Goal: Obtain resource: Obtain resource

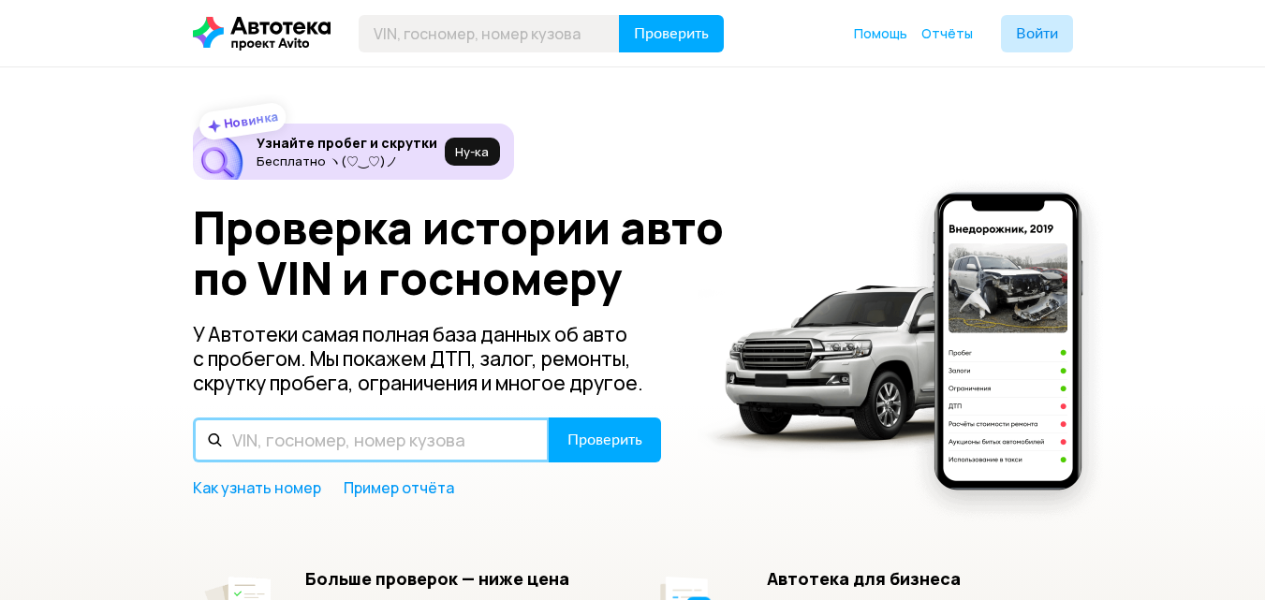
click at [341, 438] on input "text" at bounding box center [371, 439] width 357 height 45
paste input "[US_VEHICLE_IDENTIFICATION_NUMBER]"
type input "[US_VEHICLE_IDENTIFICATION_NUMBER]"
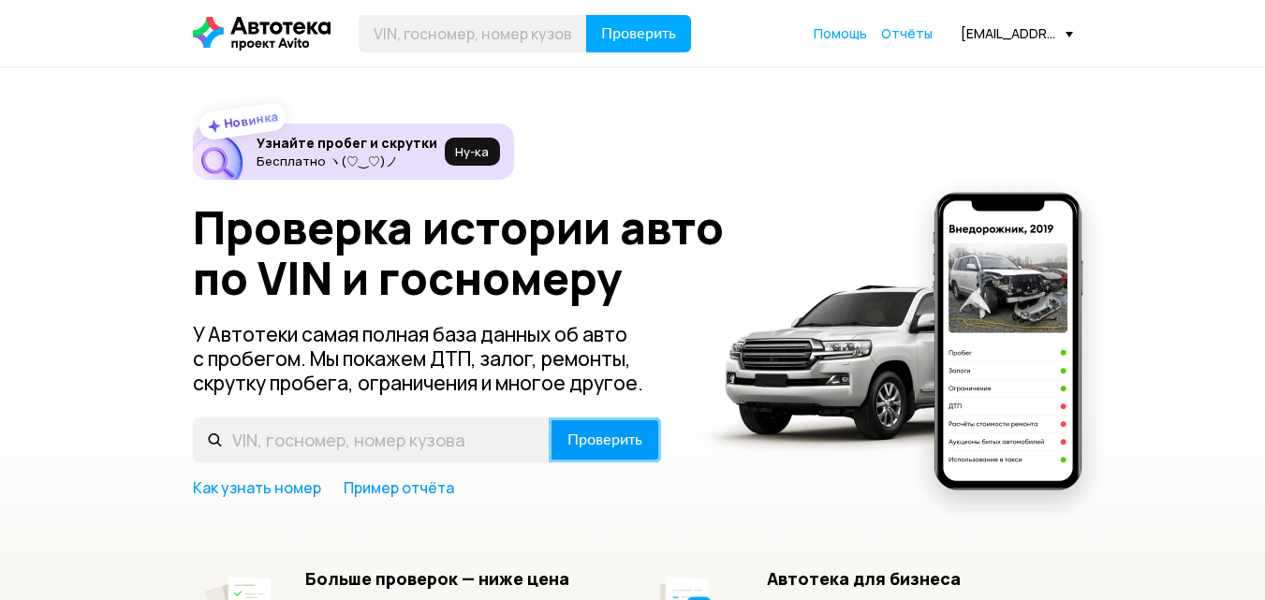
click at [583, 446] on span "Проверить" at bounding box center [604, 439] width 75 height 15
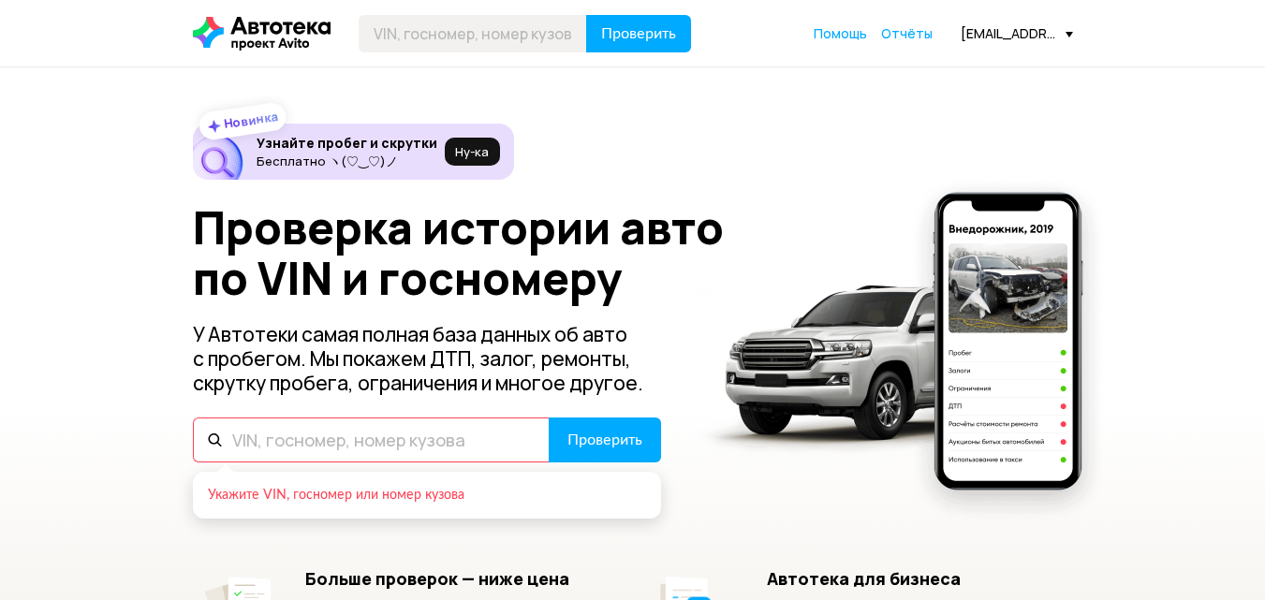
click at [476, 444] on input "text" at bounding box center [371, 439] width 357 height 45
paste input "[US_VEHICLE_IDENTIFICATION_NUMBER]"
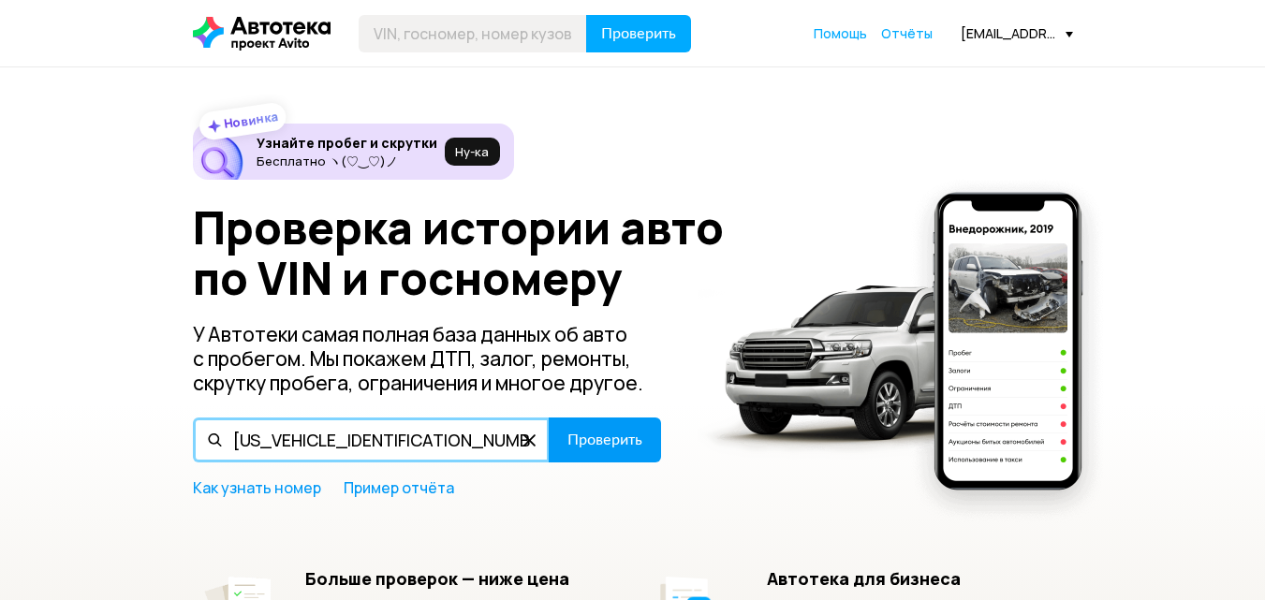
type input "[US_VEHICLE_IDENTIFICATION_NUMBER]"
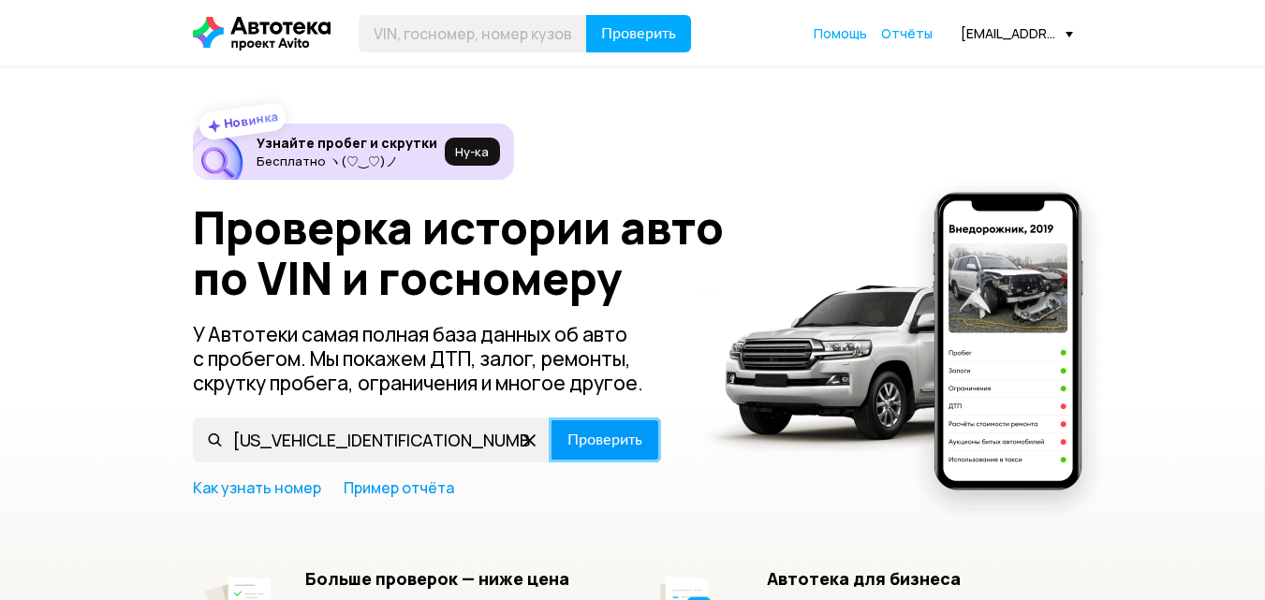
click at [564, 422] on button "Проверить" at bounding box center [605, 439] width 112 height 45
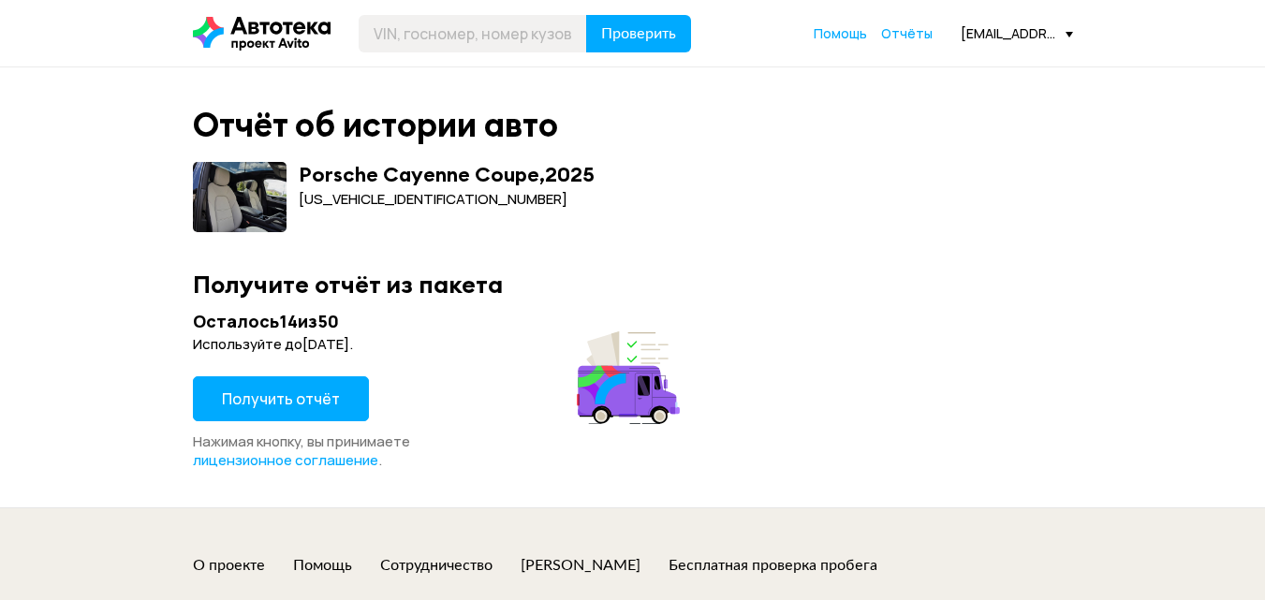
click at [330, 398] on span "Получить отчёт" at bounding box center [281, 398] width 118 height 21
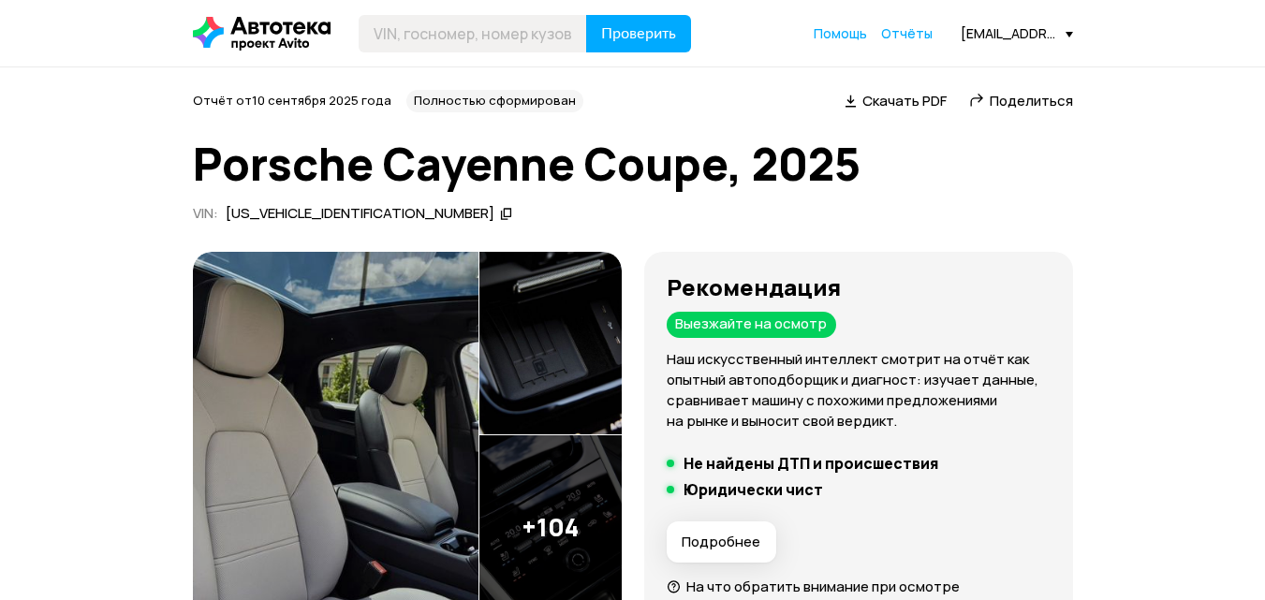
click at [914, 95] on span "Скачать PDF" at bounding box center [904, 101] width 84 height 20
